Goal: Download file/media

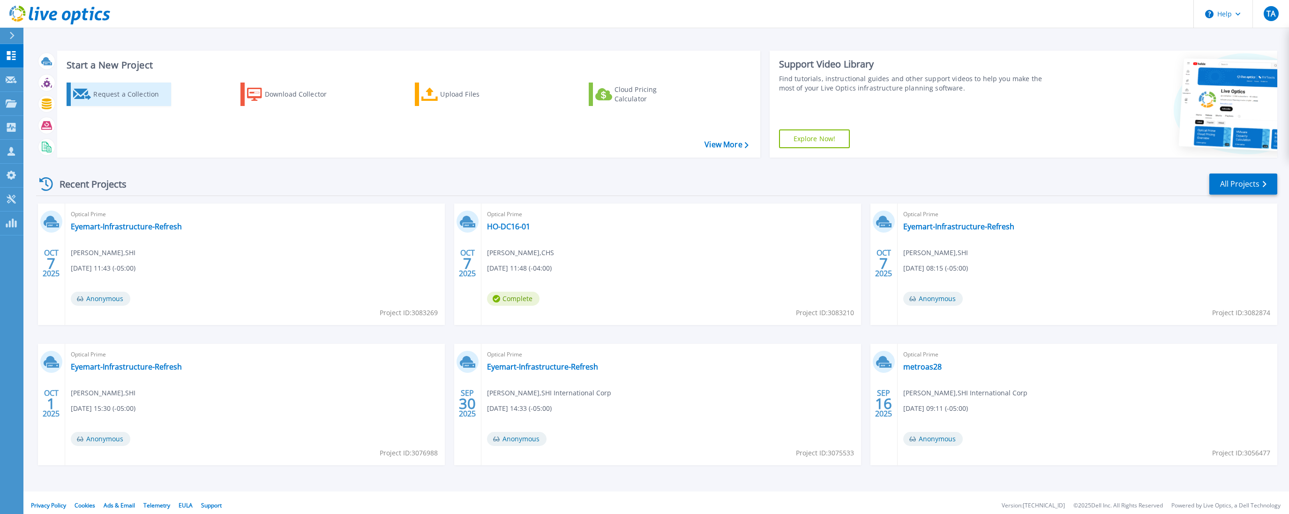
click at [115, 91] on div "Request a Collection" at bounding box center [130, 94] width 75 height 19
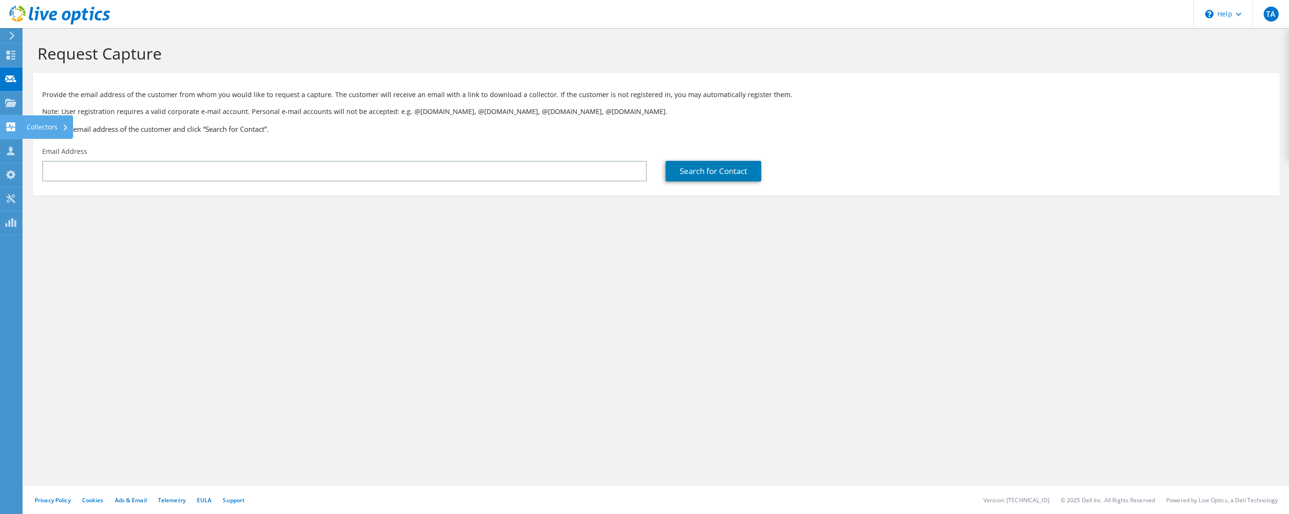
click at [15, 126] on icon at bounding box center [10, 126] width 11 height 9
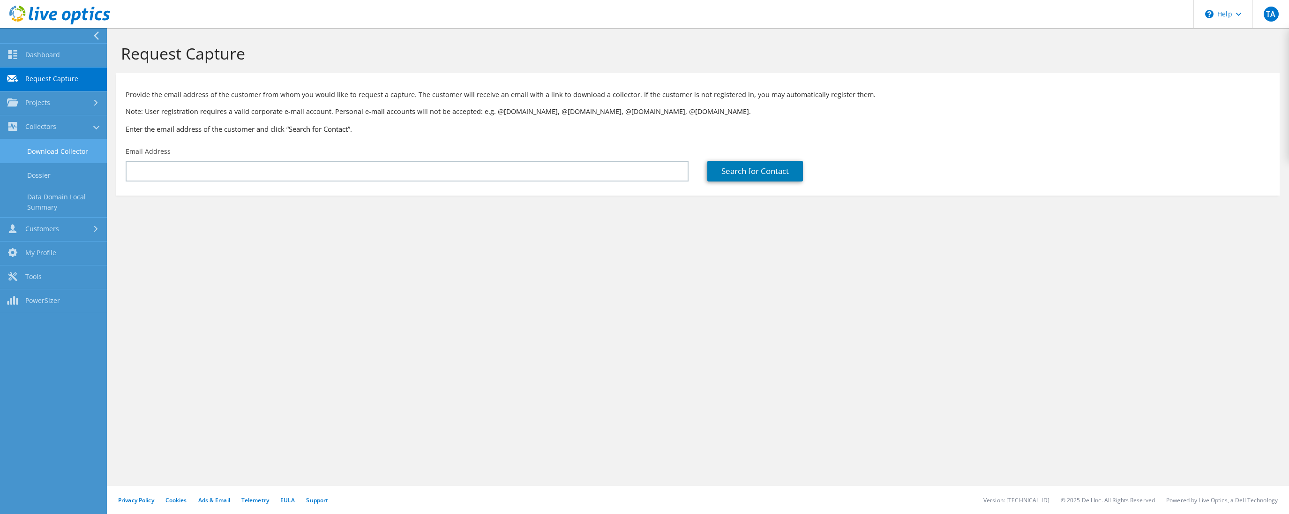
click at [56, 148] on link "Download Collector" at bounding box center [53, 151] width 107 height 24
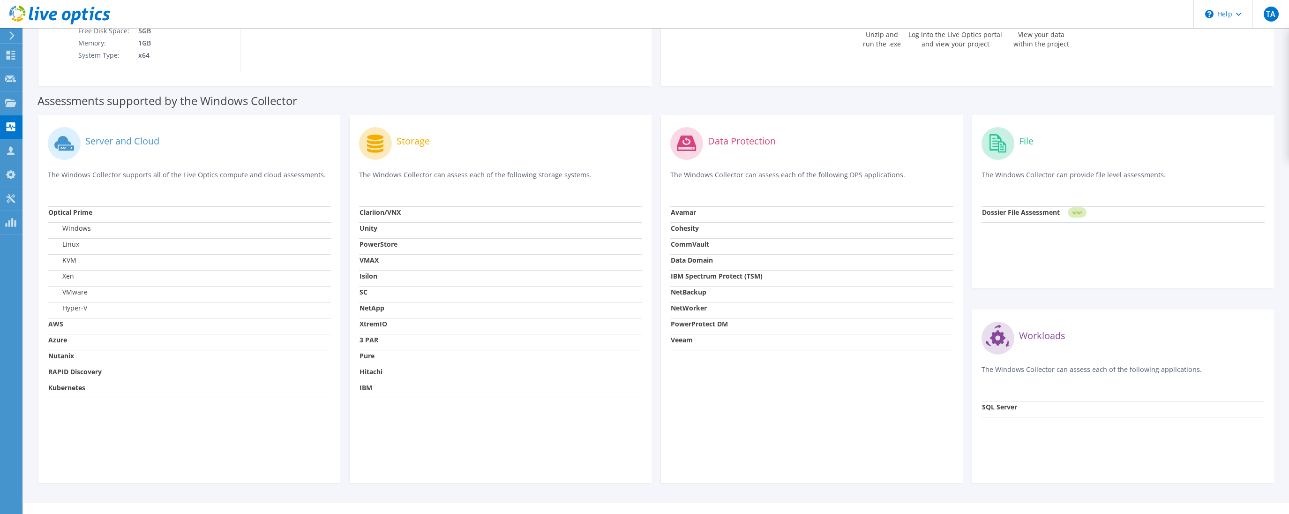
scroll to position [210, 0]
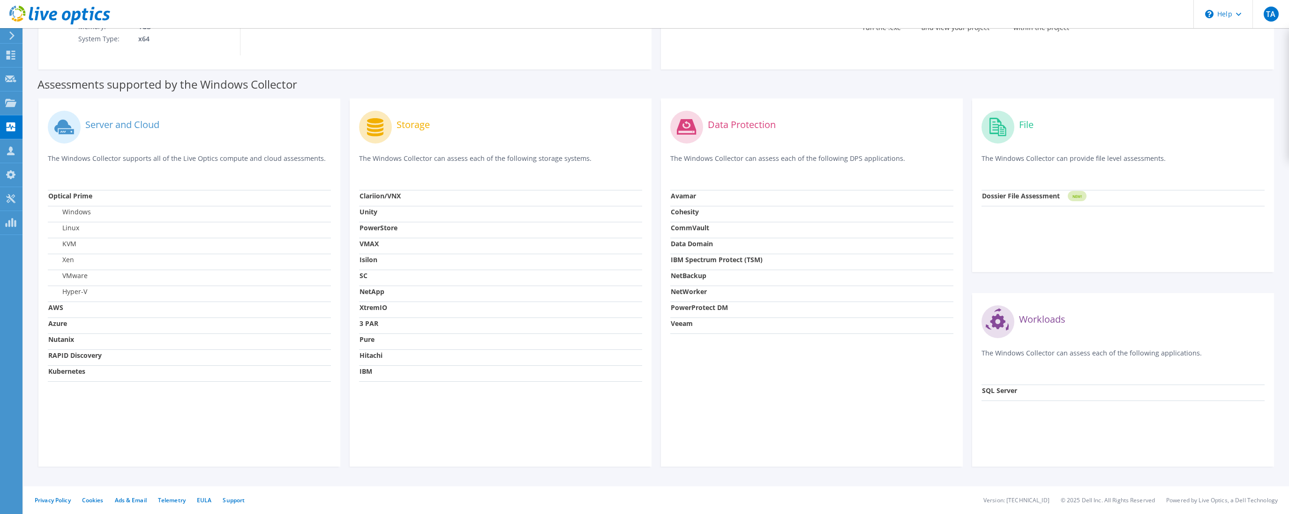
click at [61, 342] on strong "Nutanix" at bounding box center [61, 339] width 26 height 9
click at [248, 346] on td "Nutanix" at bounding box center [189, 341] width 283 height 16
click at [84, 380] on td "Kubernetes" at bounding box center [189, 373] width 283 height 16
click at [74, 342] on strong "Nutanix" at bounding box center [61, 339] width 26 height 9
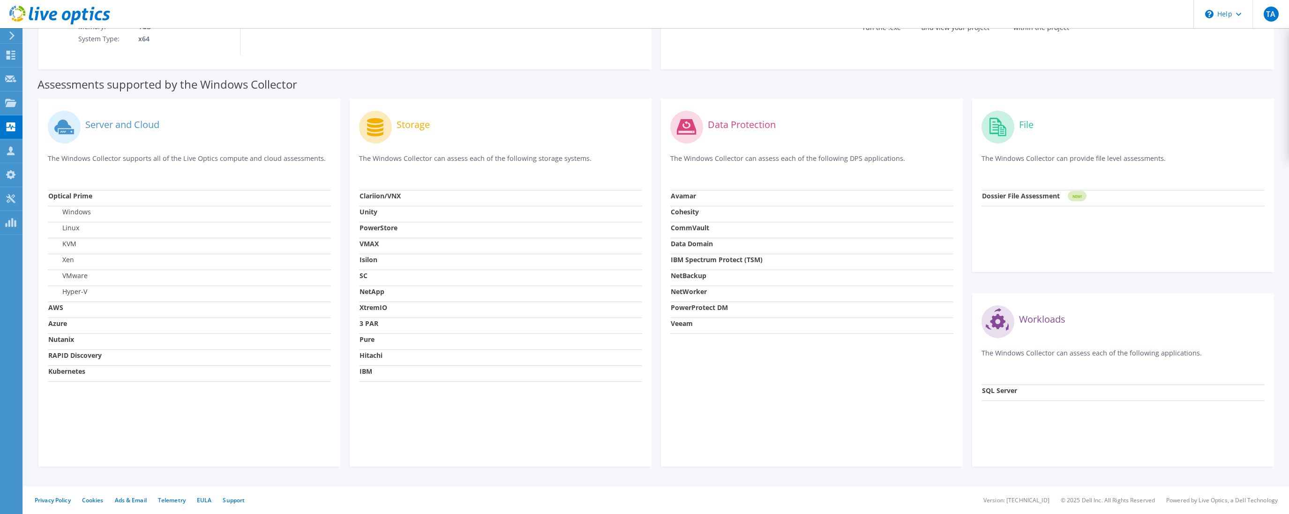
click at [1027, 195] on strong "Dossier File Assessment" at bounding box center [1021, 195] width 78 height 9
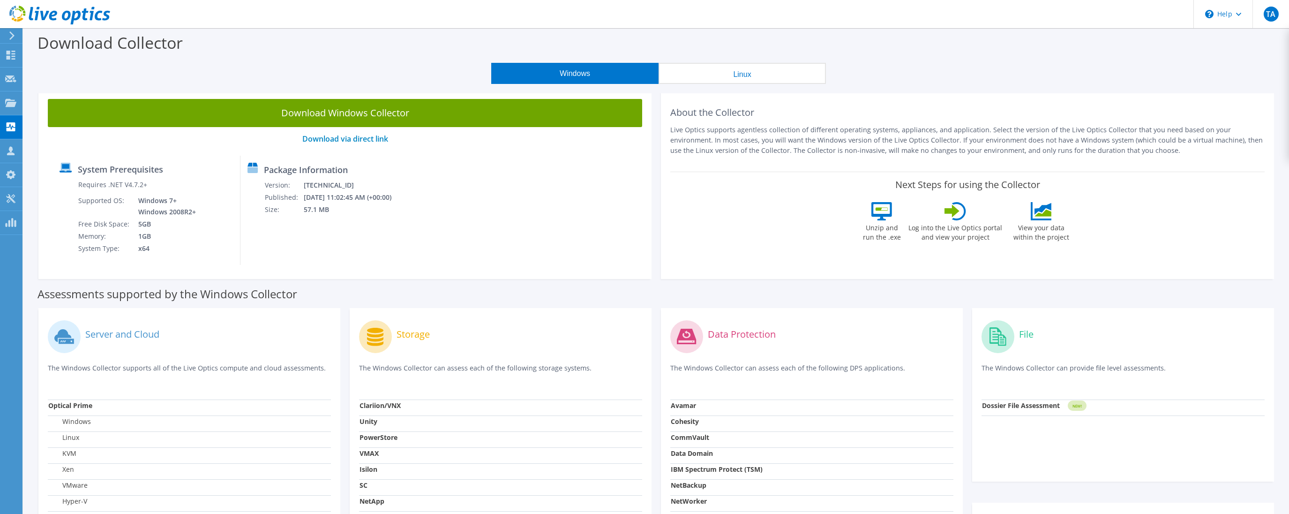
scroll to position [0, 0]
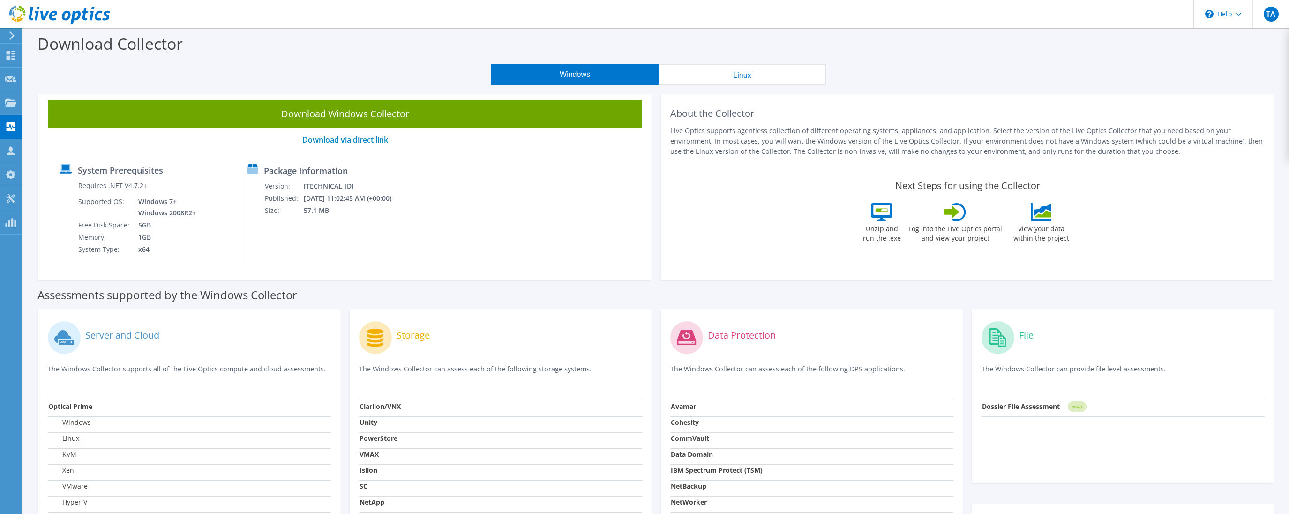
click at [613, 78] on button "Windows" at bounding box center [574, 74] width 167 height 21
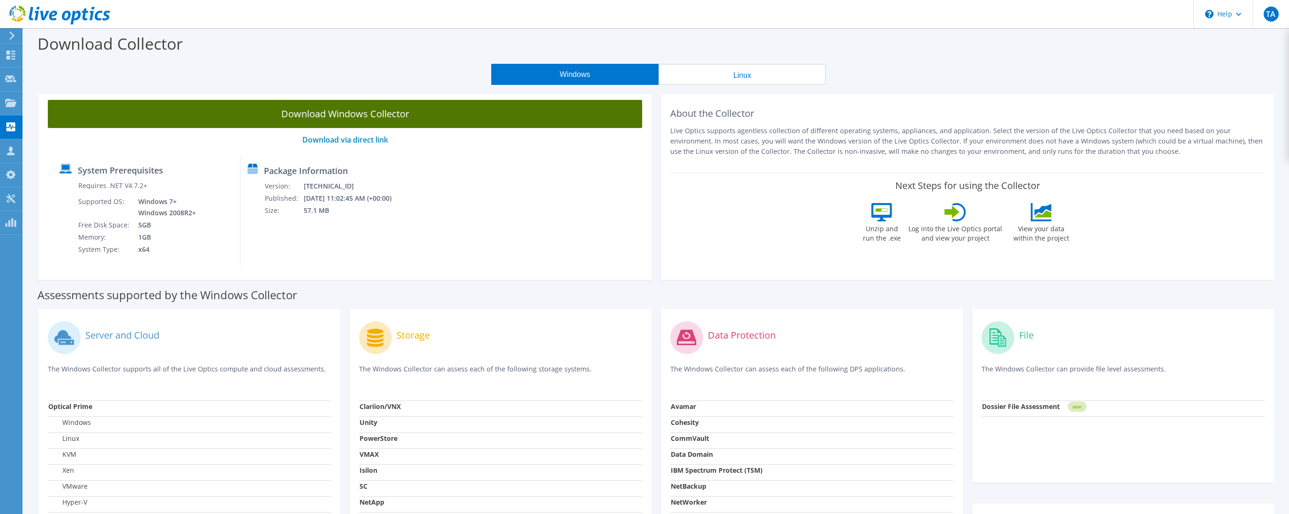
click at [396, 117] on link "Download Windows Collector" at bounding box center [345, 114] width 594 height 28
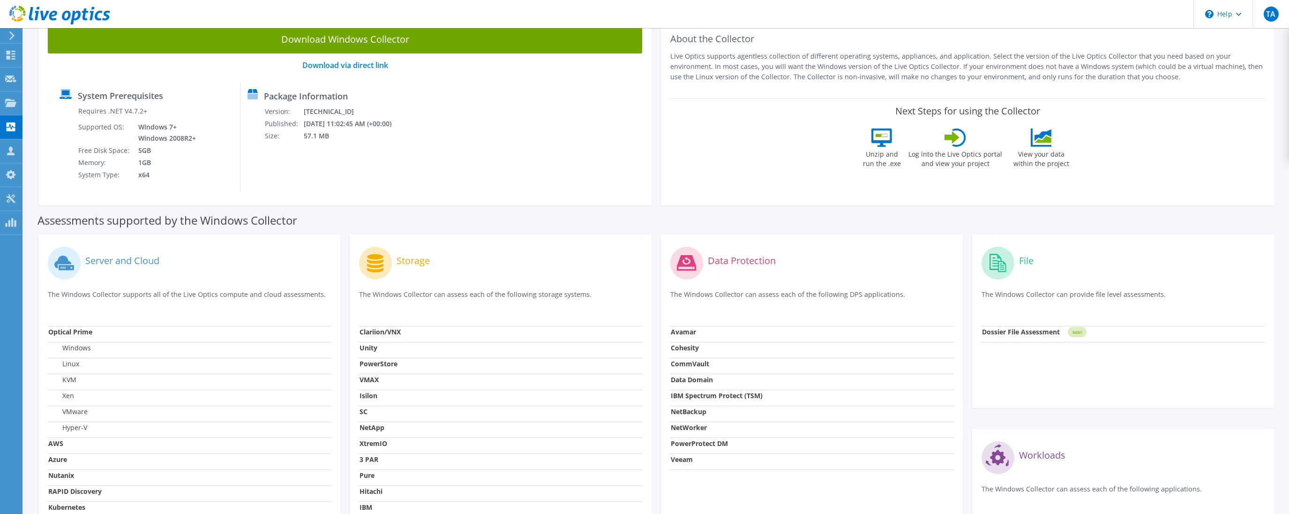
scroll to position [74, 0]
